Goal: Information Seeking & Learning: Learn about a topic

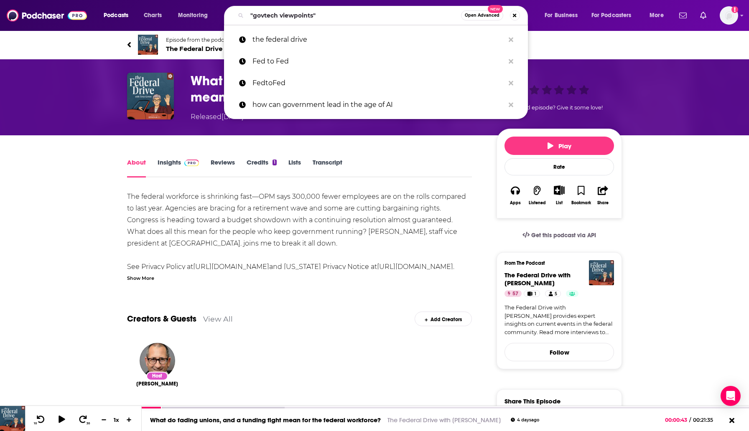
click at [308, 20] on input ""govtech viewpoints"" at bounding box center [354, 15] width 214 height 13
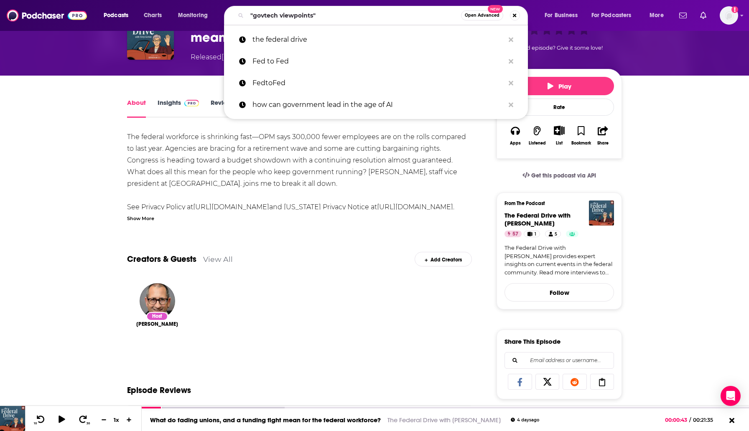
click at [308, 20] on input ""govtech viewpoints"" at bounding box center [354, 15] width 214 height 13
type input "The Rise of Crypto"
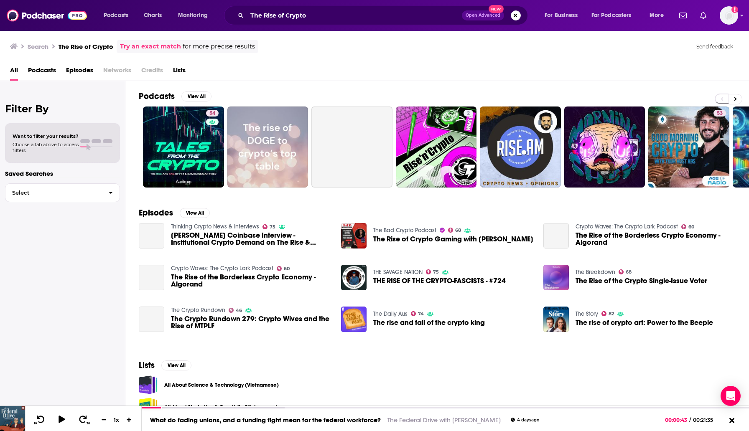
scroll to position [17, 0]
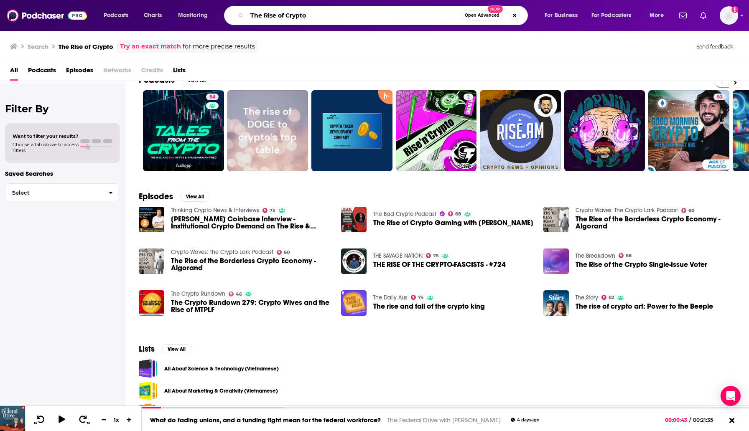
click at [301, 18] on input "The Rise of Crypto" at bounding box center [354, 15] width 214 height 13
paste input "| [PERSON_NAME] and [PERSON_NAME]"
type input "The Rise of Crypto | [PERSON_NAME] and [PERSON_NAME]"
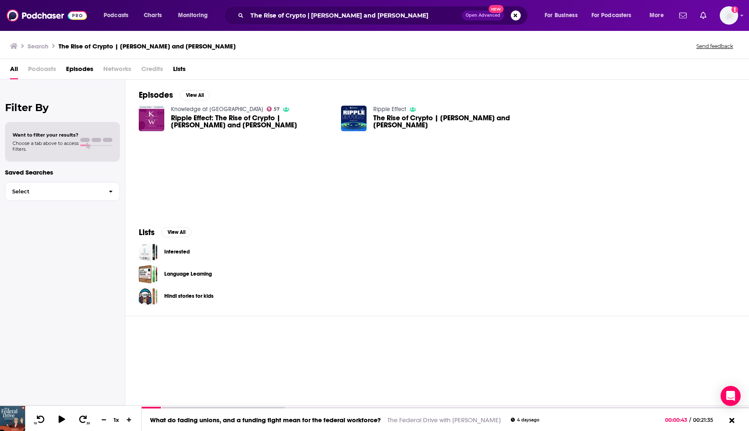
click at [409, 122] on span "The Rise of Crypto | [PERSON_NAME] and [PERSON_NAME]" at bounding box center [453, 122] width 160 height 14
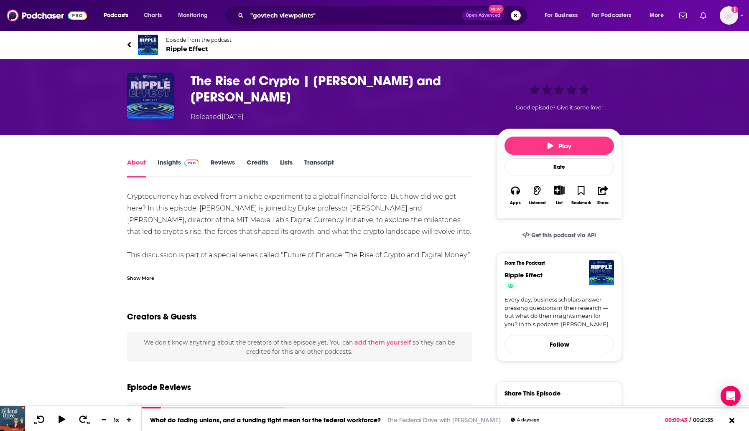
click at [145, 98] on img "The Rise of Crypto | Campbell Harvey and Neha Narula" at bounding box center [150, 96] width 47 height 47
click at [171, 50] on span "Ripple Effect" at bounding box center [199, 49] width 66 height 8
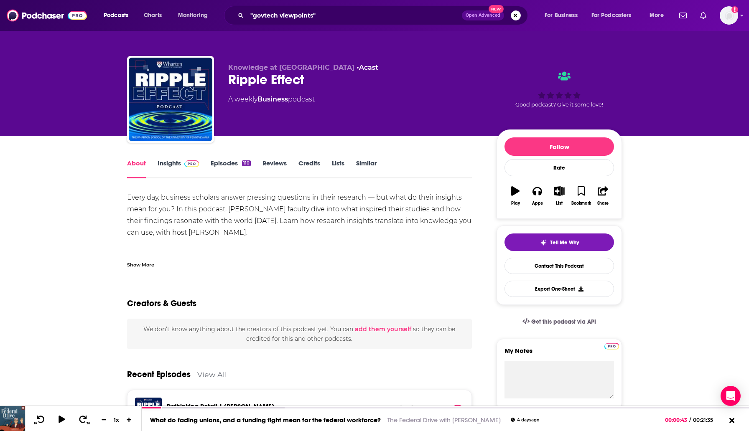
click at [181, 168] on link "Insights" at bounding box center [178, 168] width 41 height 19
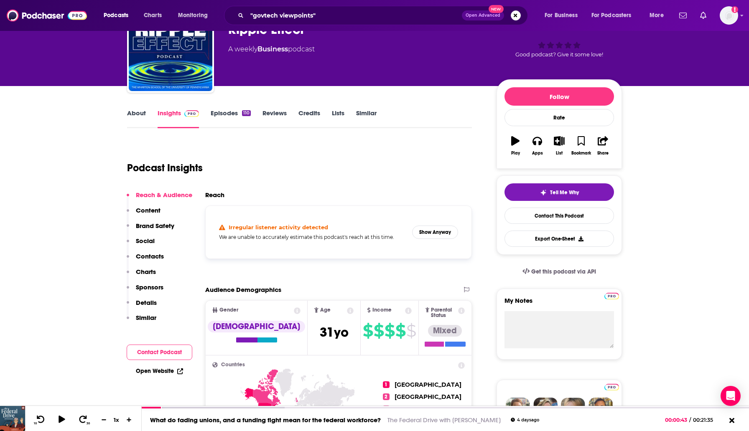
scroll to position [49, 0]
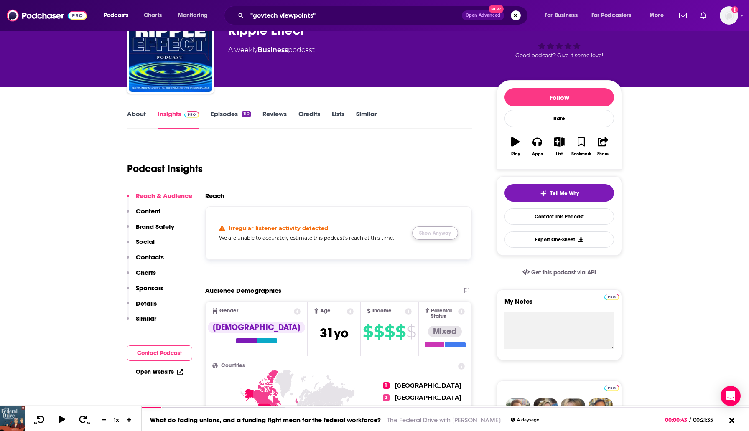
click at [433, 237] on button "Show Anyway" at bounding box center [435, 233] width 46 height 13
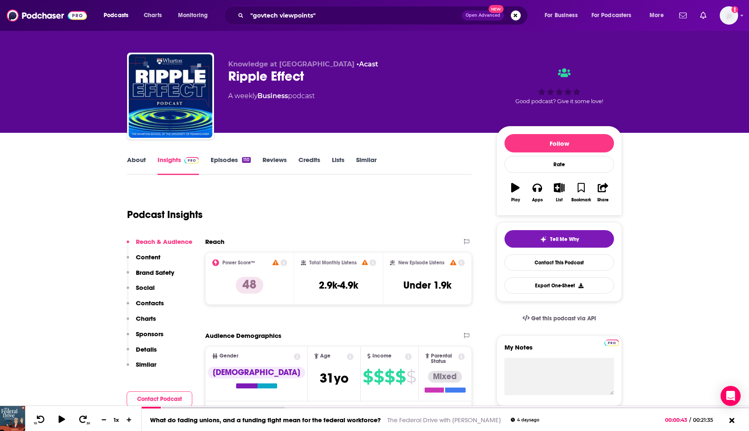
scroll to position [0, 0]
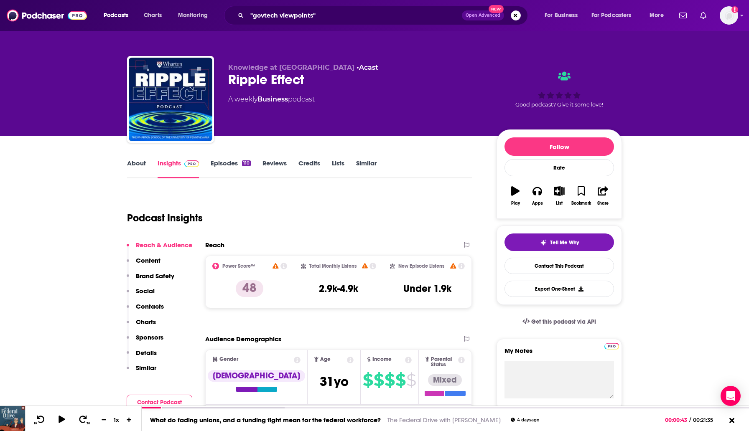
click at [141, 163] on link "About" at bounding box center [136, 168] width 19 height 19
